Goal: Task Accomplishment & Management: Manage account settings

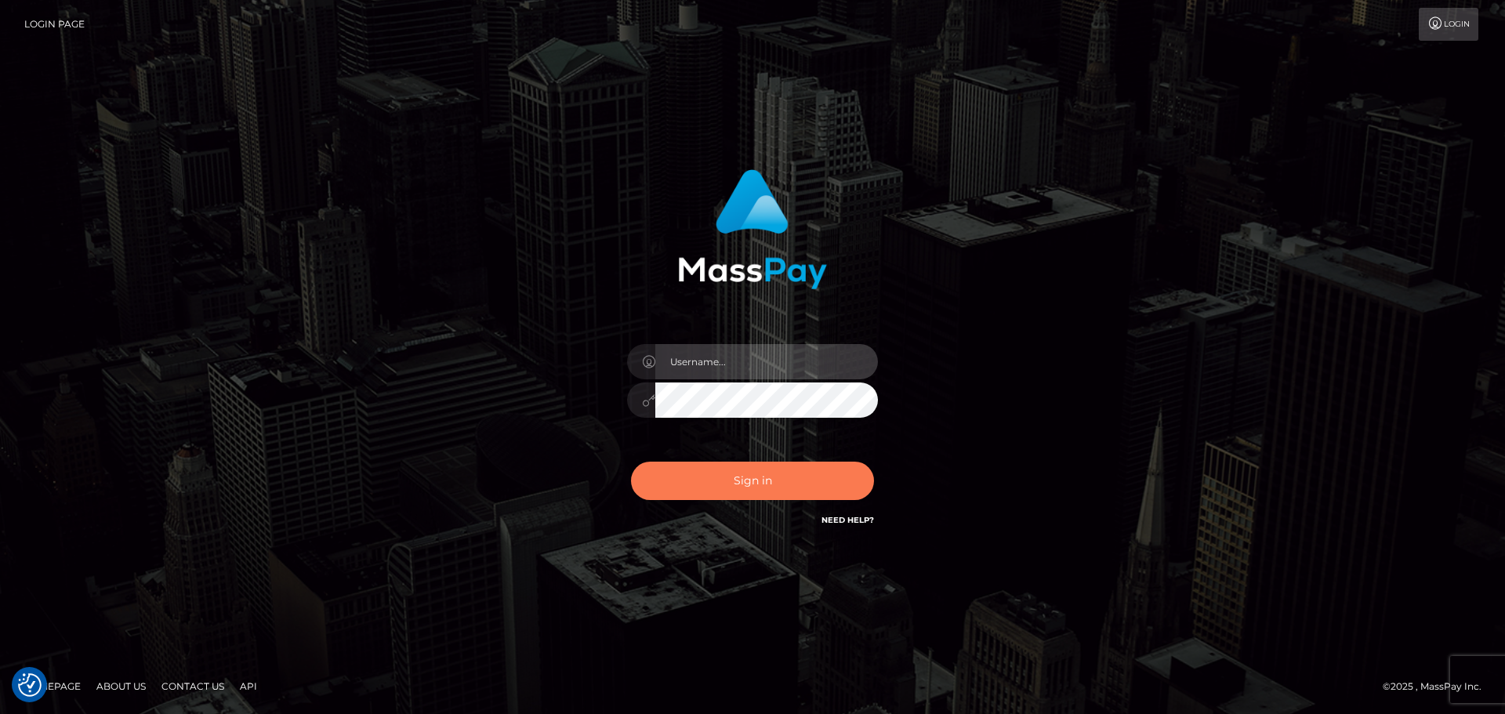
type input "Bedis"
click at [733, 492] on button "Sign in" at bounding box center [752, 481] width 243 height 38
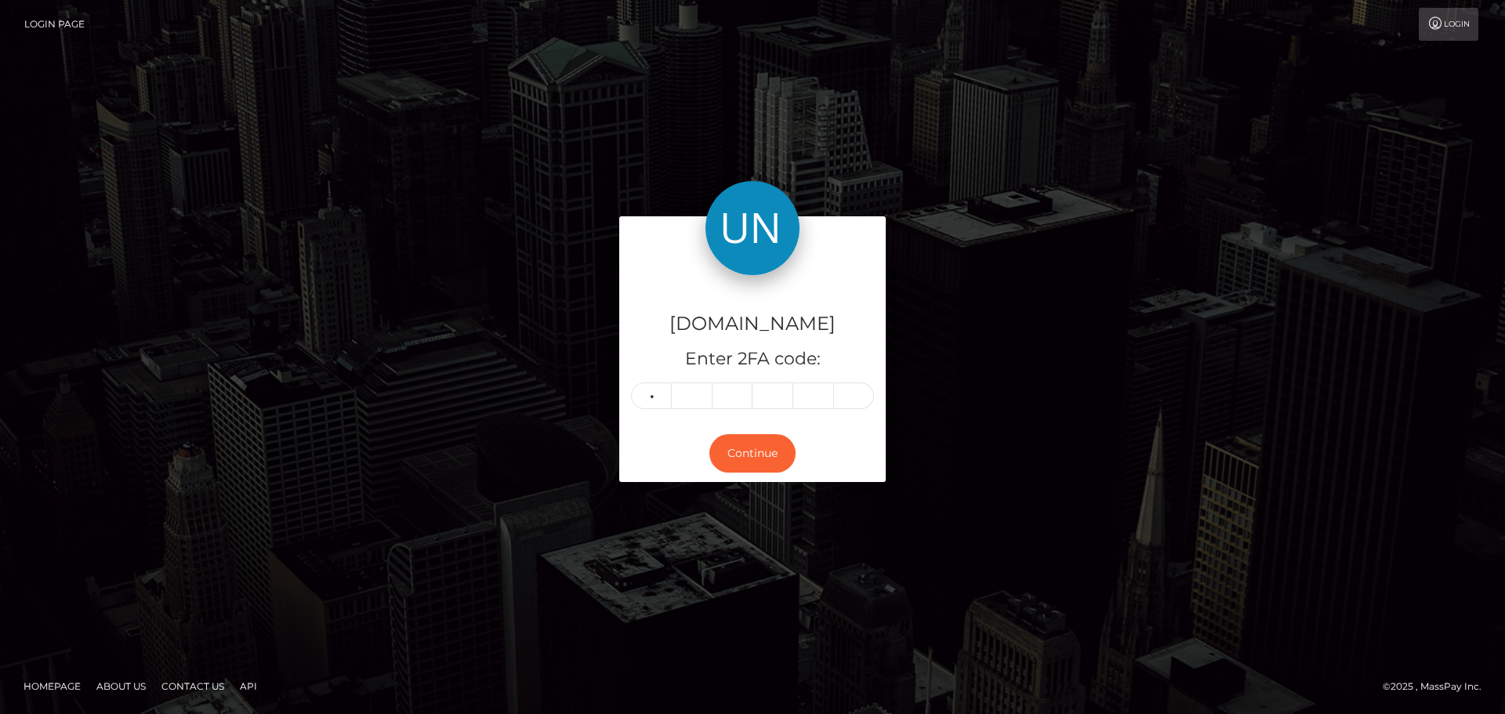
type input "0"
type input "7"
type input "1"
type input "3"
type input "7"
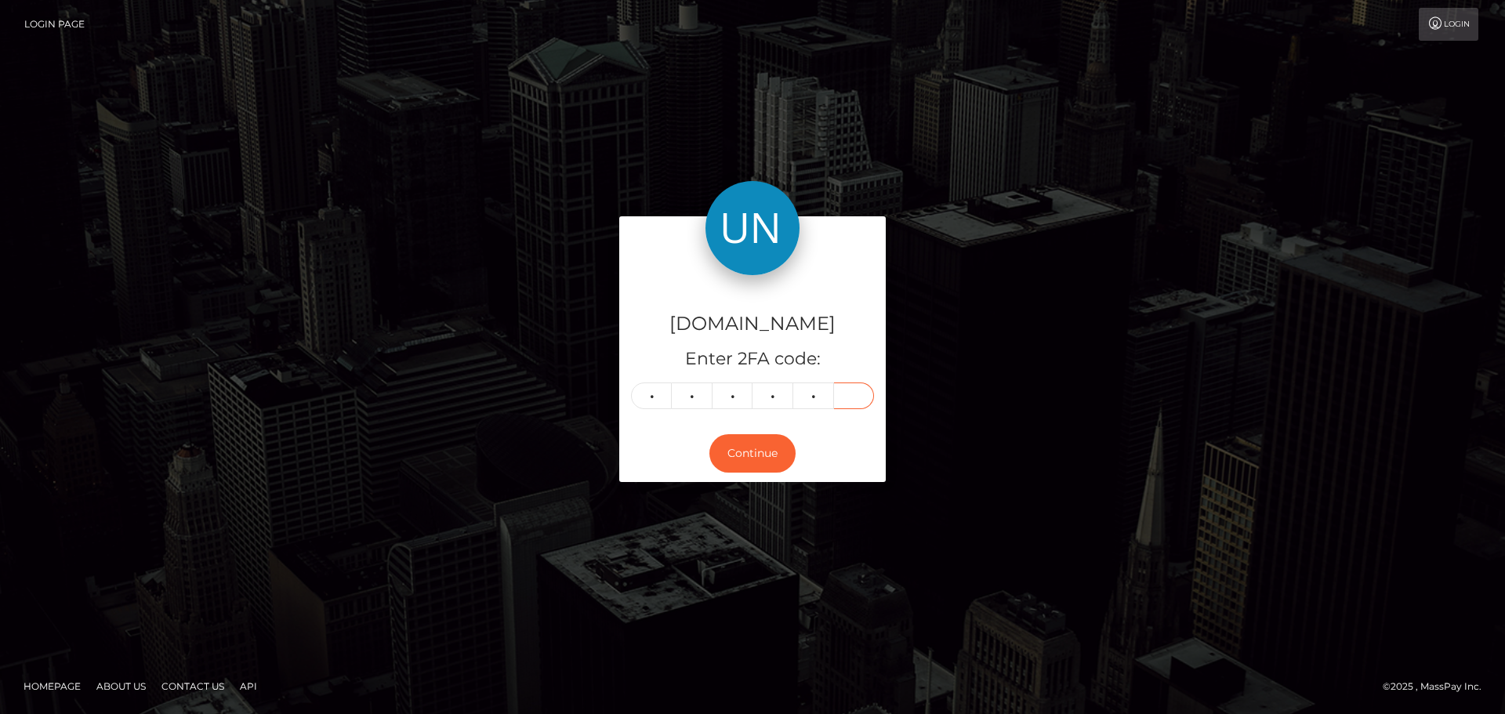
type input "0"
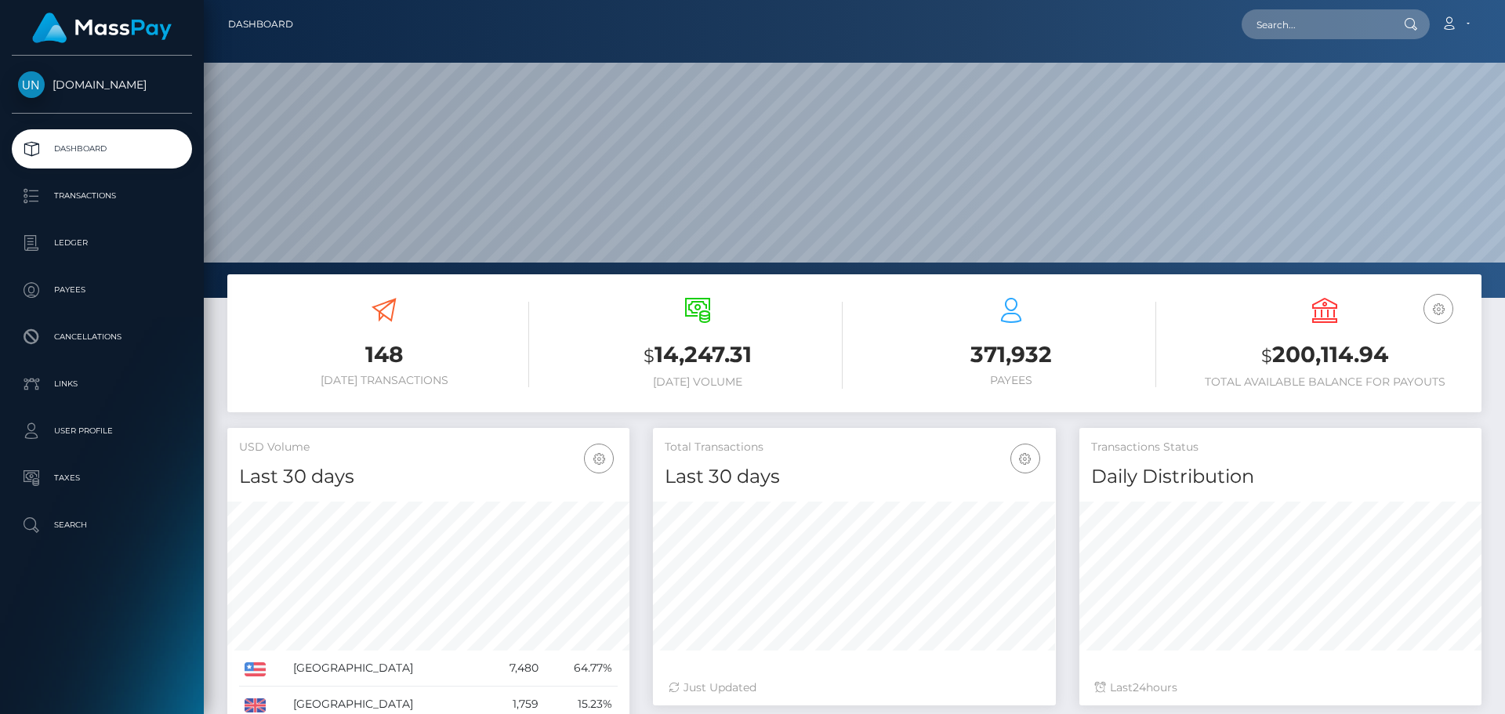
scroll to position [278, 403]
click at [1316, 24] on input "text" at bounding box center [1315, 24] width 147 height 30
paste input "[EMAIL_ADDRESS][DOMAIN_NAME]"
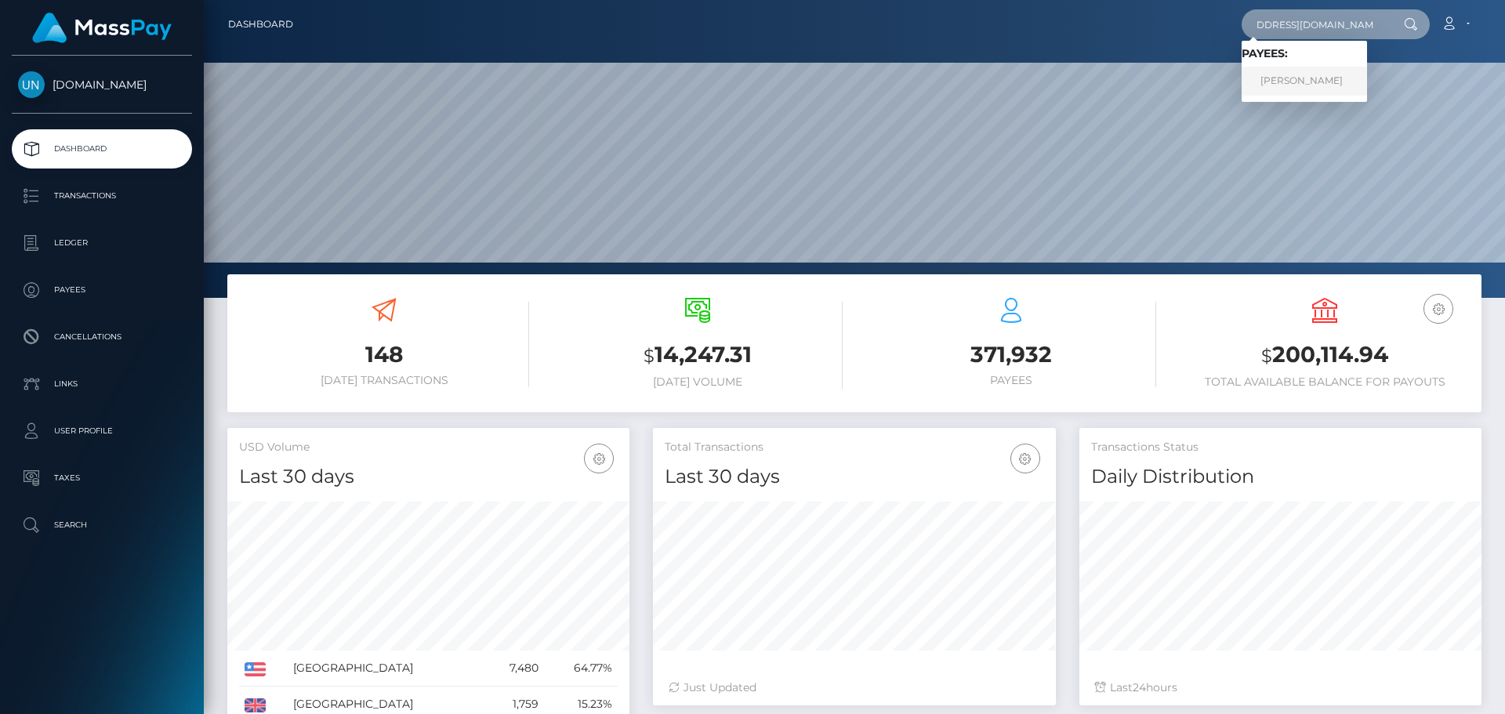
type input "[EMAIL_ADDRESS][DOMAIN_NAME]"
click at [1329, 89] on link "NICOL OLEJNÍKOVÁ" at bounding box center [1304, 81] width 125 height 29
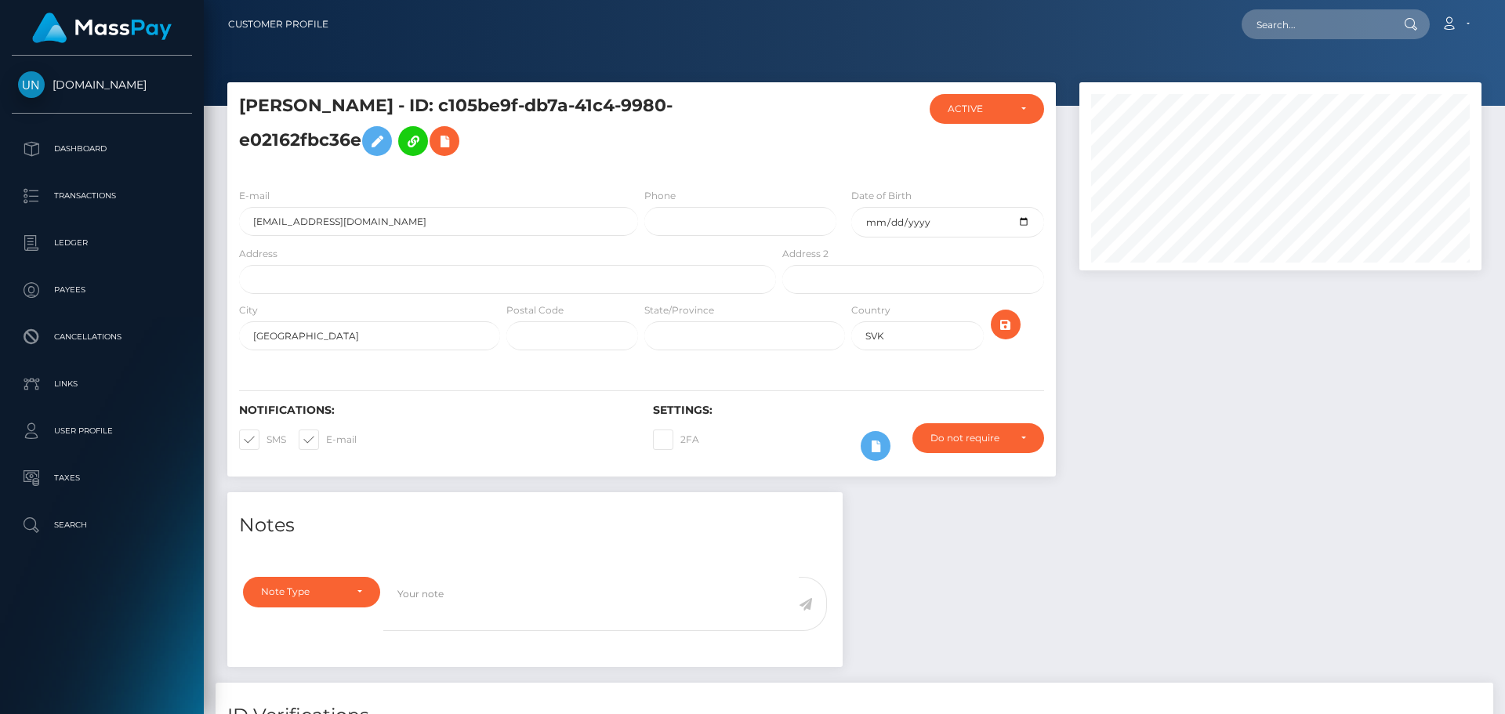
scroll to position [188, 403]
click at [423, 274] on input "text" at bounding box center [507, 279] width 537 height 29
paste input "[STREET_ADDRESS]"
drag, startPoint x: 353, startPoint y: 278, endPoint x: 329, endPoint y: 280, distance: 23.6
click at [329, 280] on input "Komárnická 20 82103 Bratislava Slovakia" at bounding box center [507, 279] width 537 height 29
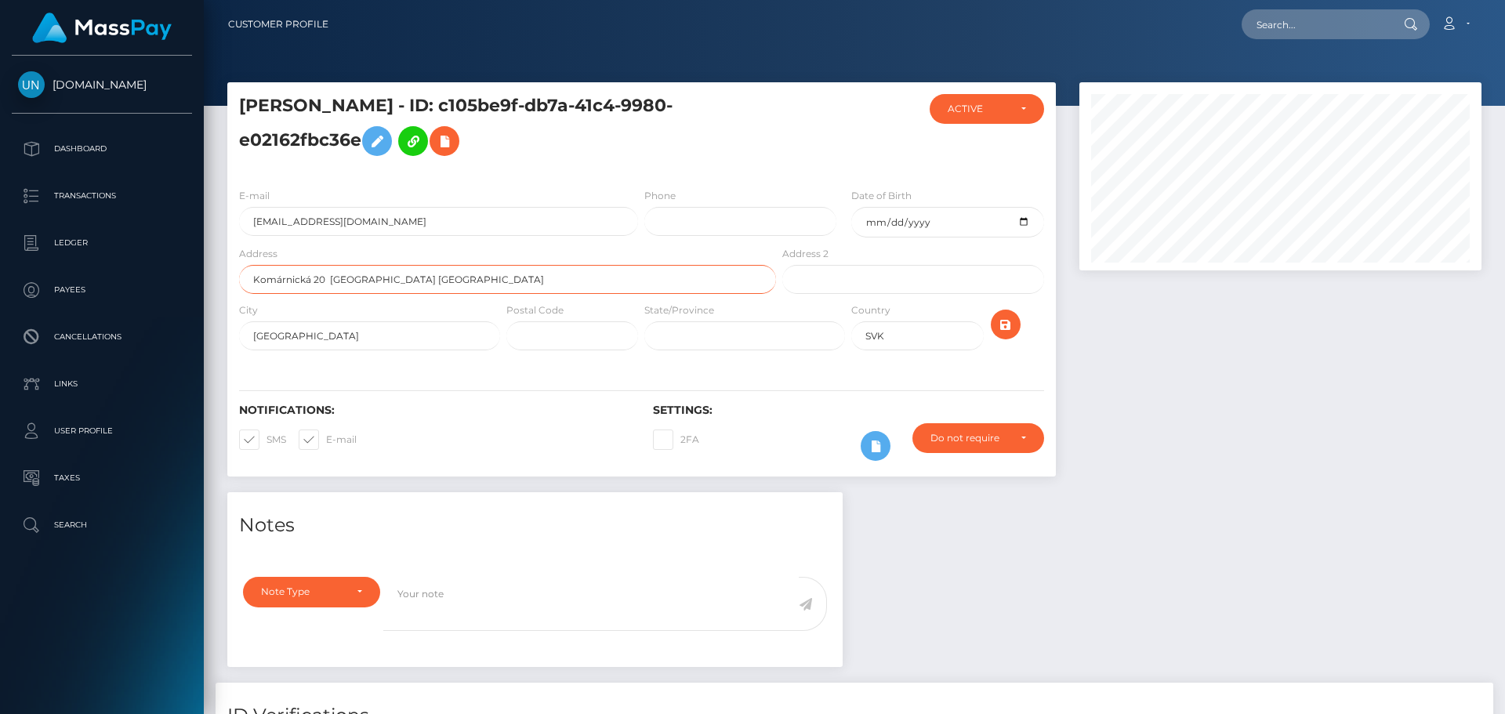
type input "Komárnická 20 Bratislava Slovakia"
click at [563, 335] on input "text" at bounding box center [572, 335] width 132 height 29
paste input "82103"
type input "82103"
drag, startPoint x: 429, startPoint y: 280, endPoint x: 328, endPoint y: 282, distance: 100.4
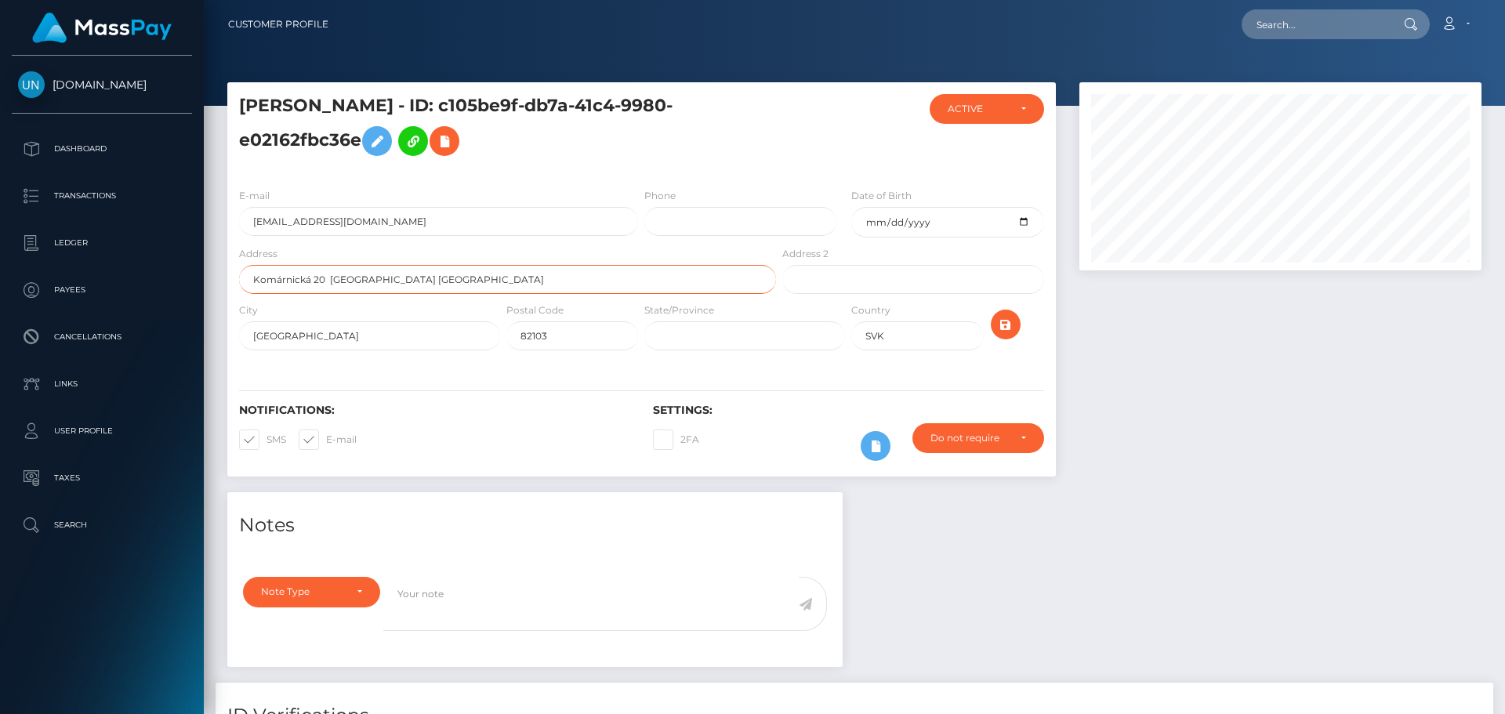
click at [328, 282] on input "Komárnická 20 Bratislava Slovakia" at bounding box center [507, 279] width 537 height 29
type input "Komárnická 20"
click at [1008, 327] on icon "submit" at bounding box center [1005, 325] width 19 height 20
